Goal: Task Accomplishment & Management: Use online tool/utility

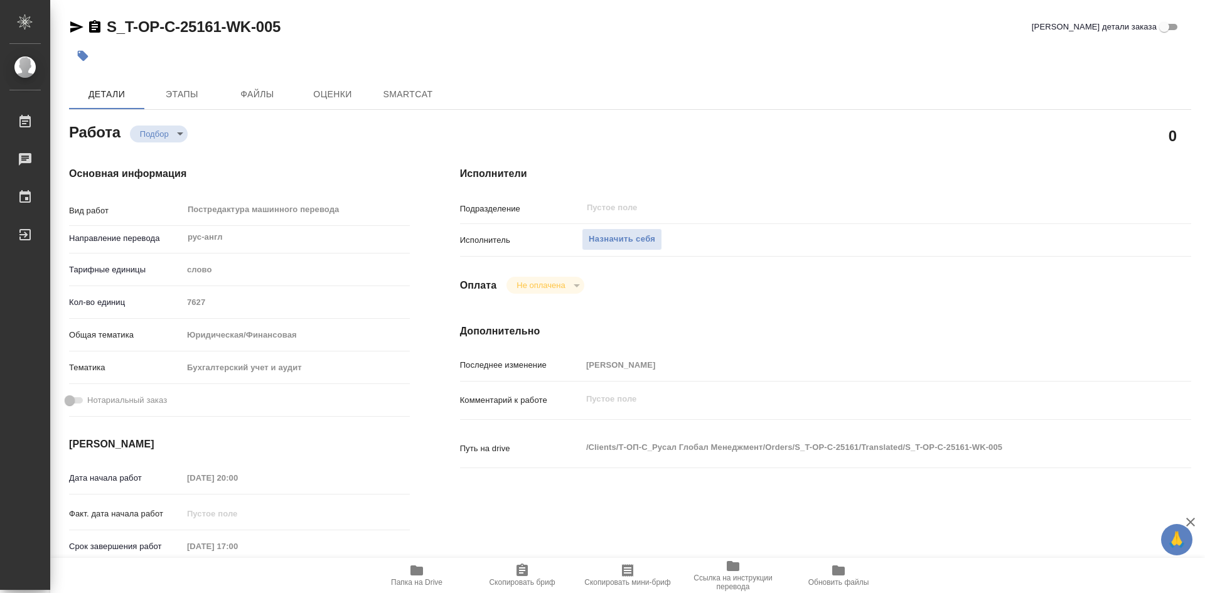
type textarea "x"
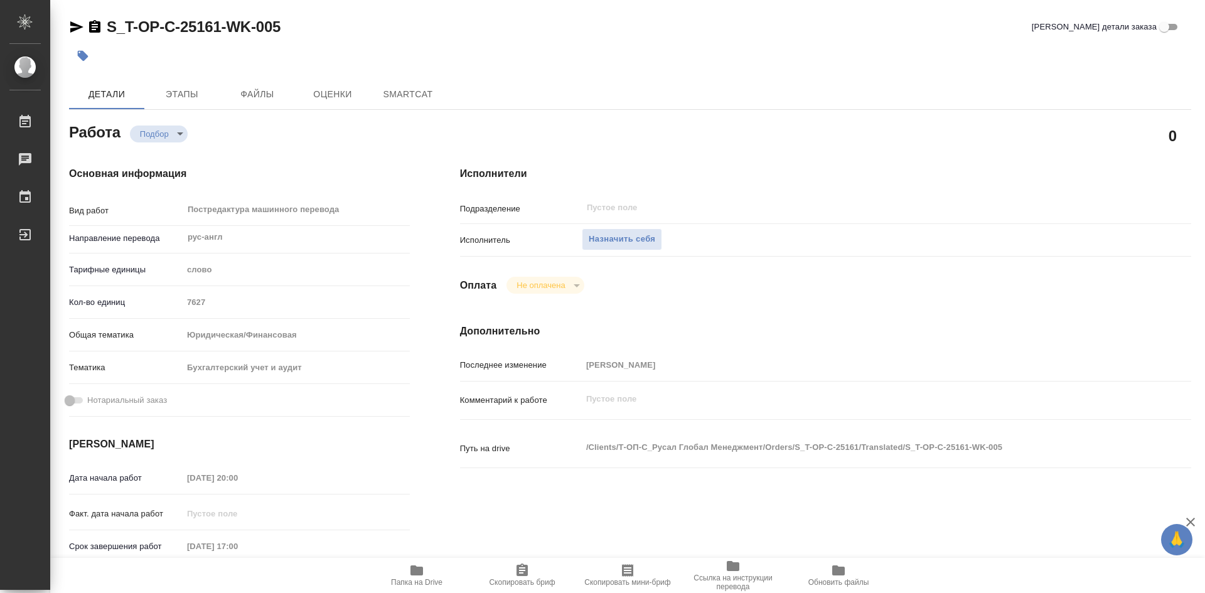
type textarea "x"
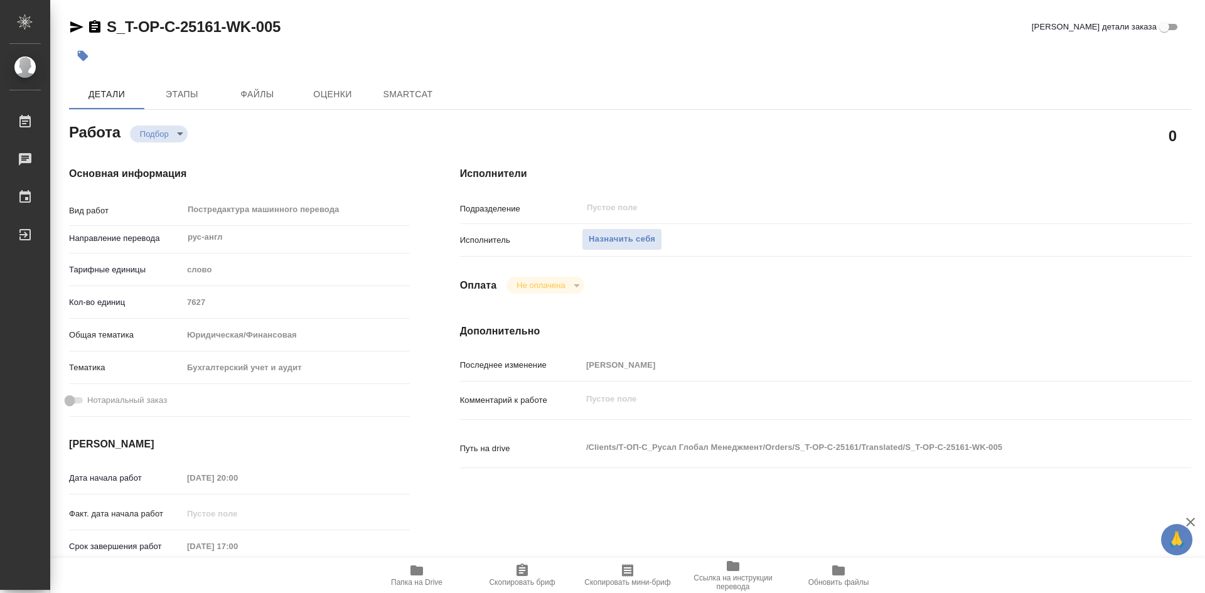
type textarea "x"
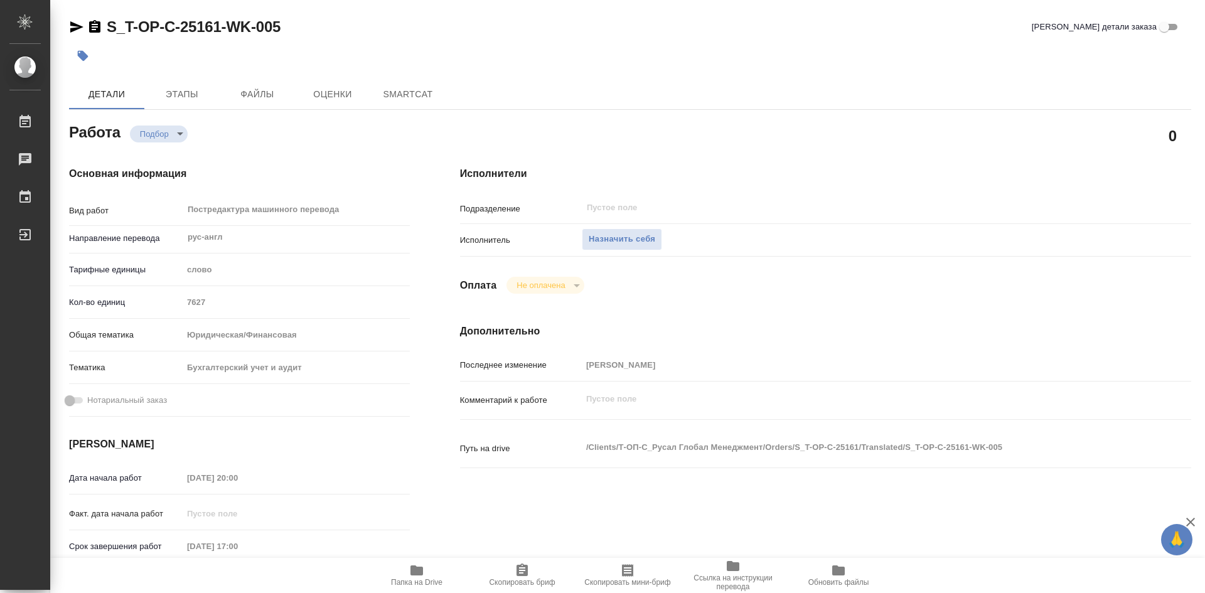
type textarea "x"
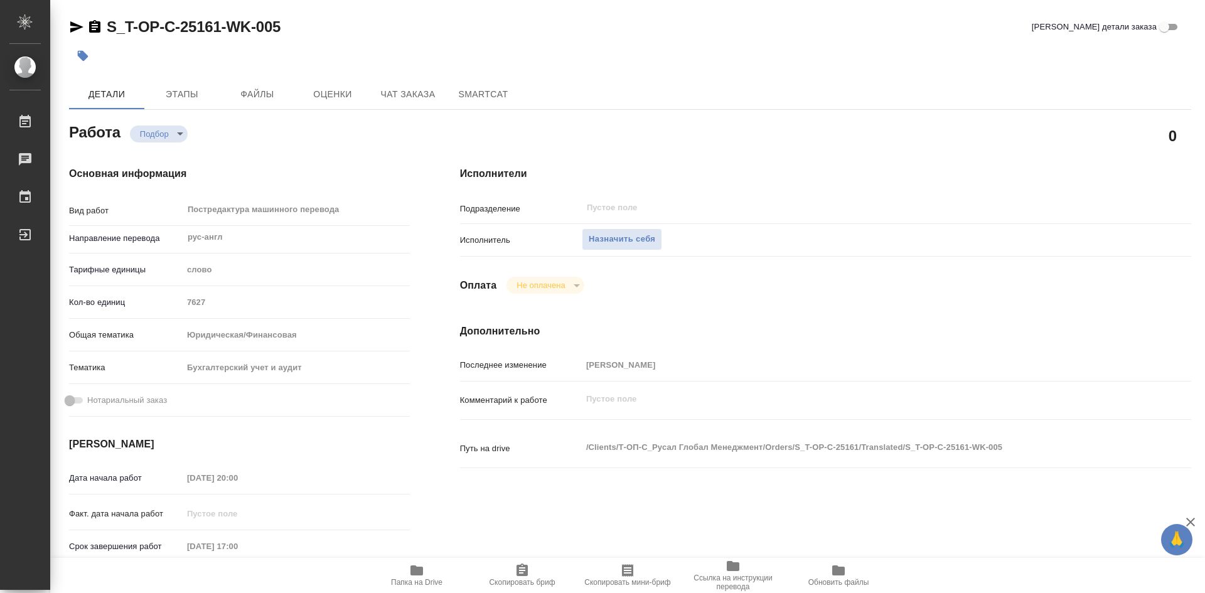
click at [411, 574] on icon "button" at bounding box center [416, 570] width 15 height 15
type textarea "x"
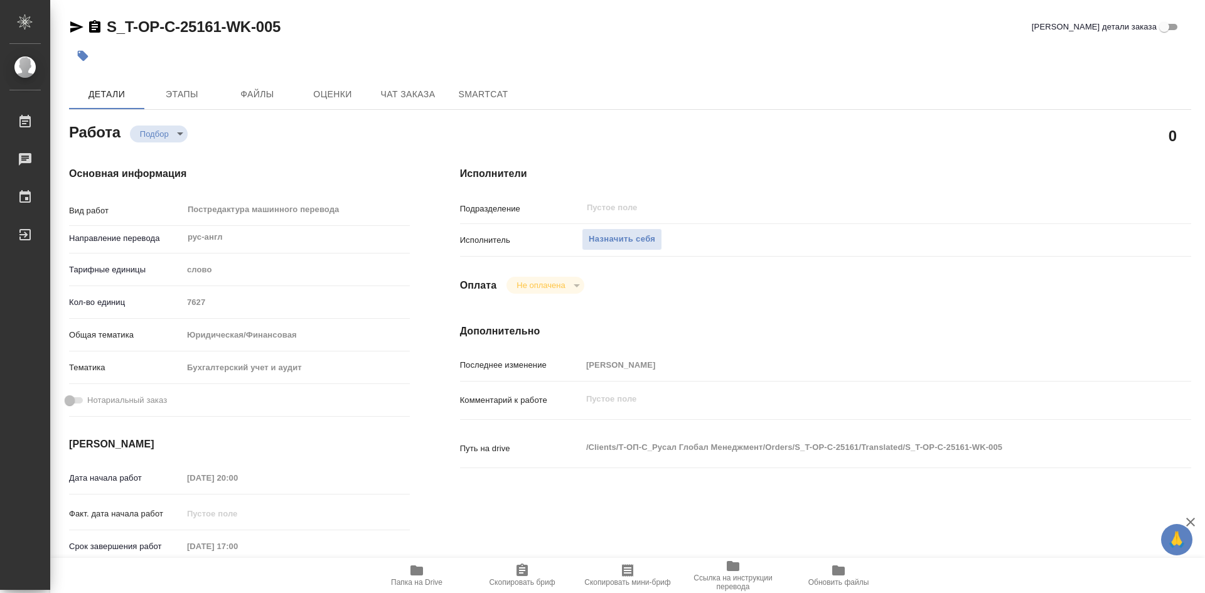
type textarea "x"
click at [411, 574] on icon "button" at bounding box center [416, 570] width 15 height 15
type textarea "x"
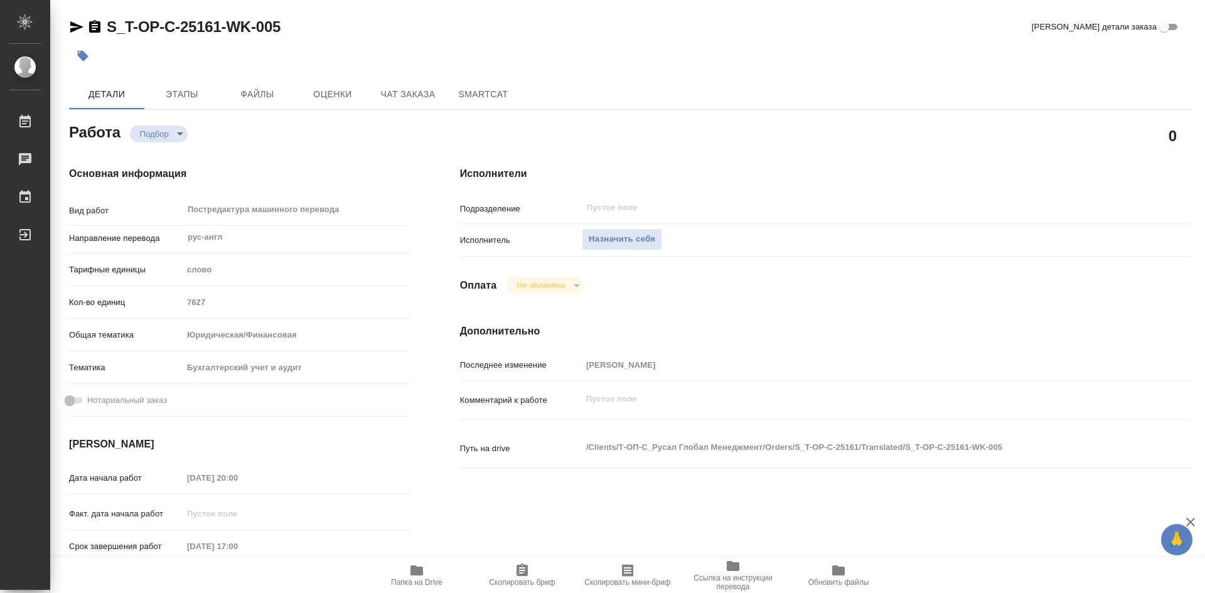
type textarea "x"
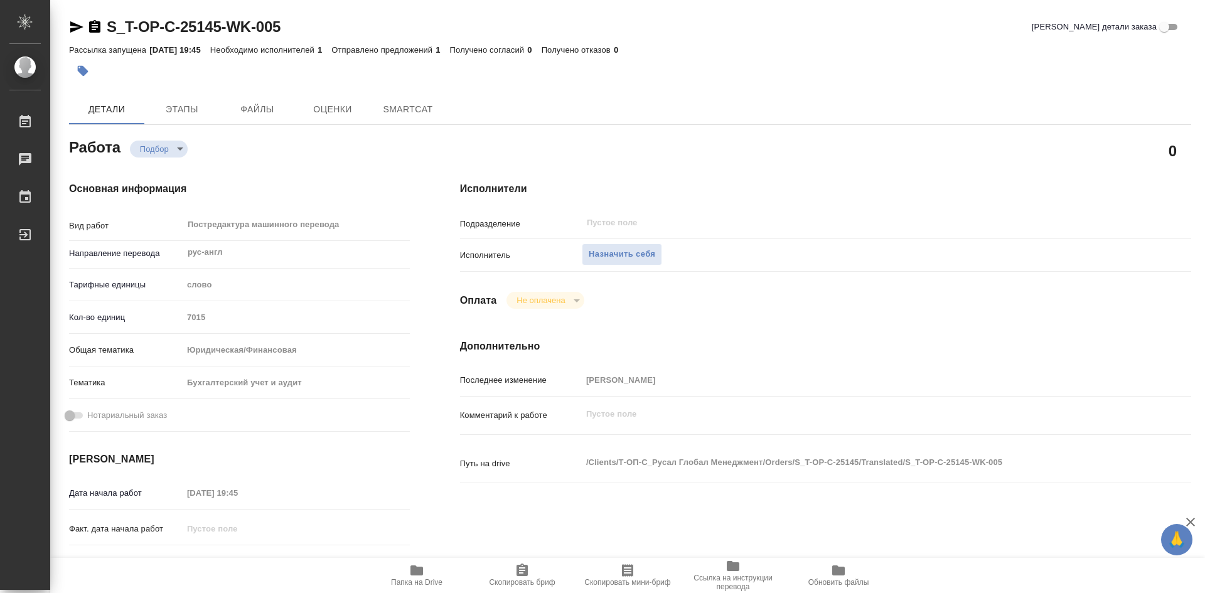
type textarea "x"
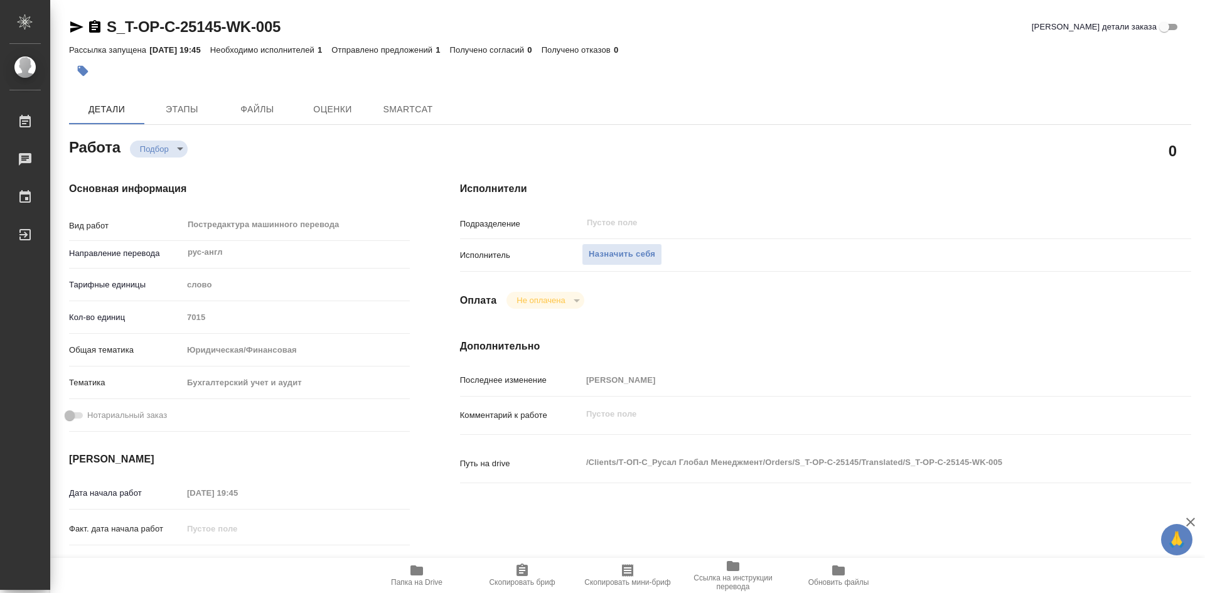
type textarea "x"
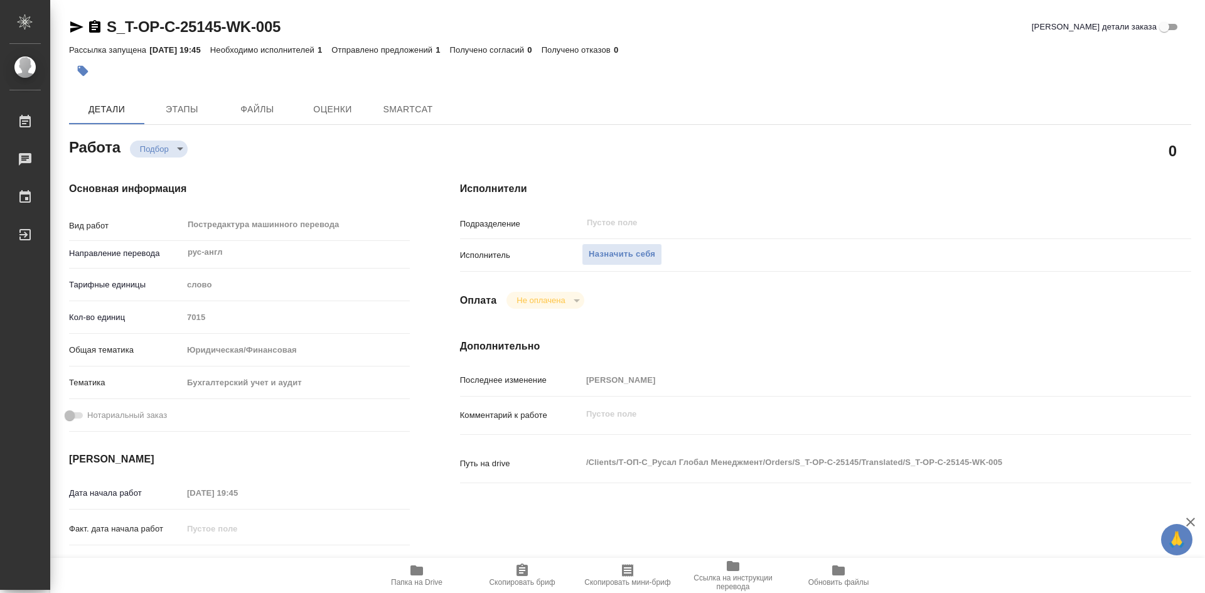
type textarea "x"
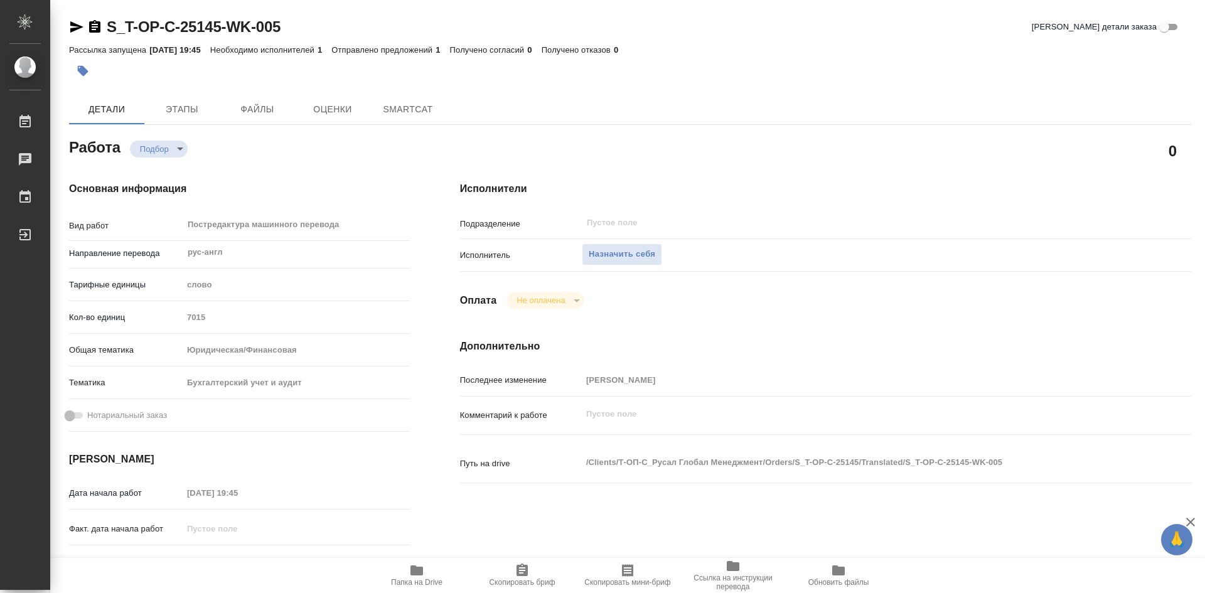
type textarea "x"
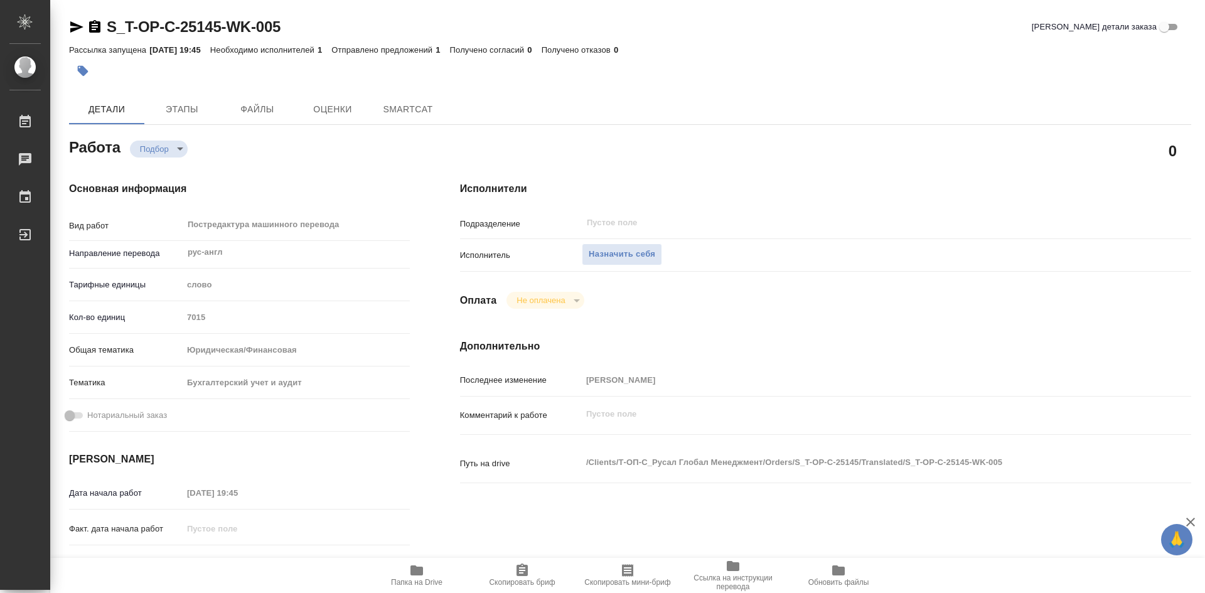
type textarea "x"
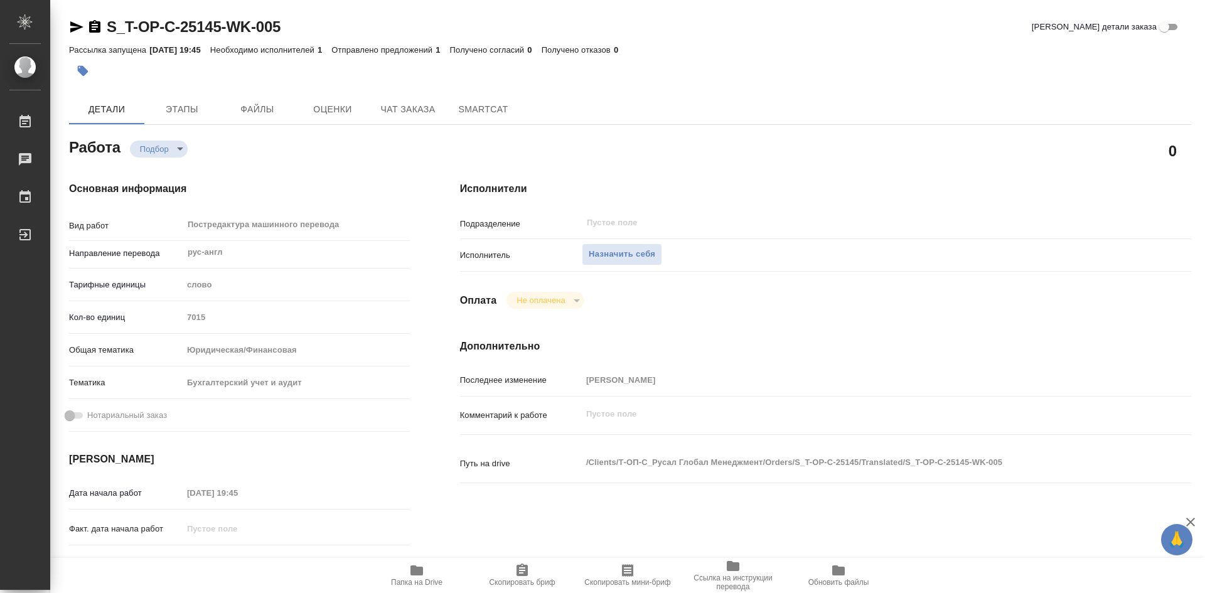
type textarea "x"
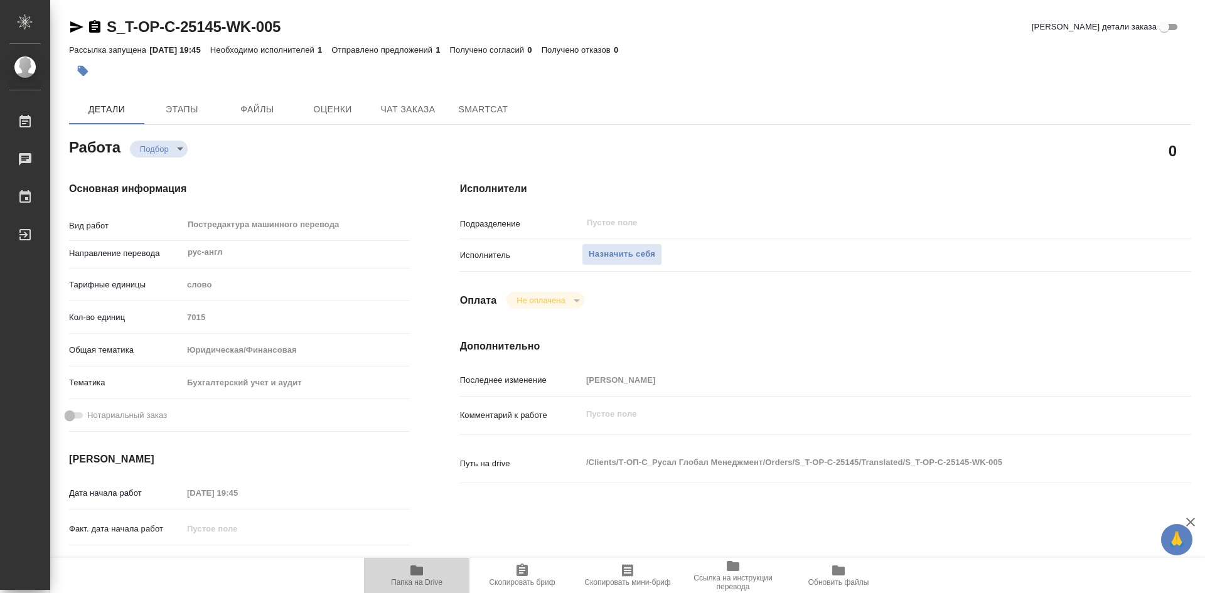
click at [422, 575] on icon "button" at bounding box center [417, 571] width 13 height 10
type textarea "x"
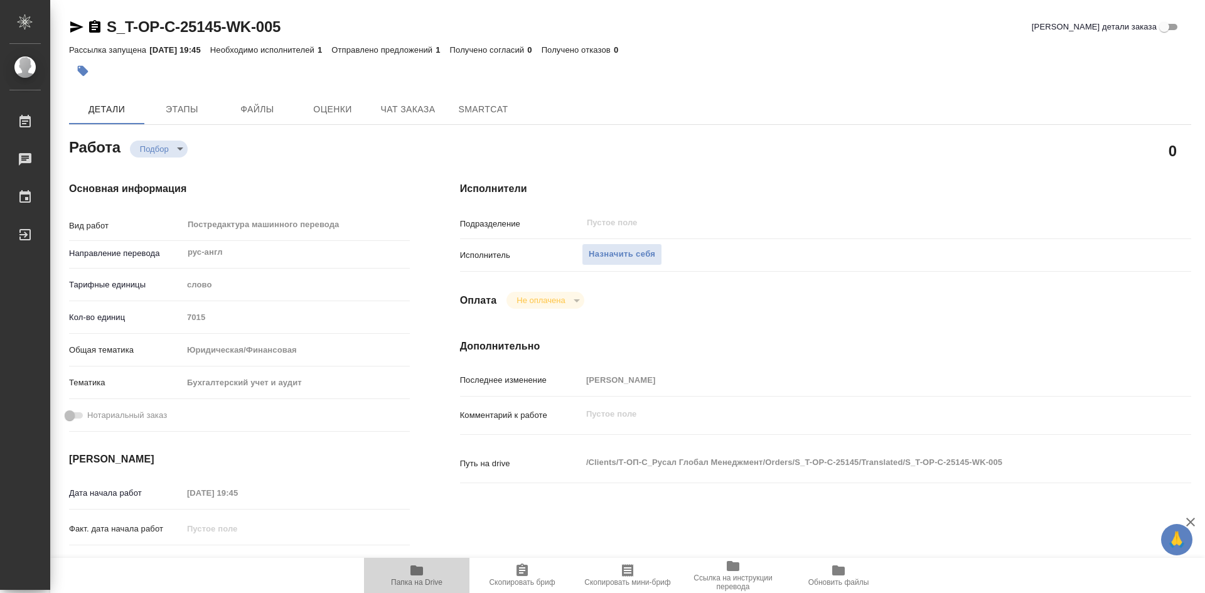
type textarea "x"
click at [422, 575] on icon "button" at bounding box center [417, 571] width 13 height 10
